Goal: Find specific page/section: Find specific page/section

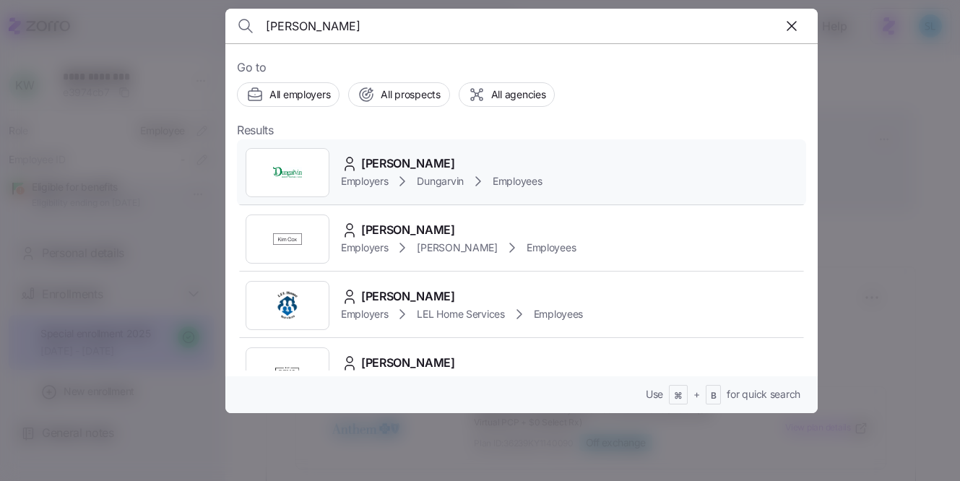
type input "[PERSON_NAME]"
click at [488, 150] on div "[PERSON_NAME] Employers Dungarvin Employees" at bounding box center [521, 172] width 569 height 66
